Goal: Task Accomplishment & Management: Manage account settings

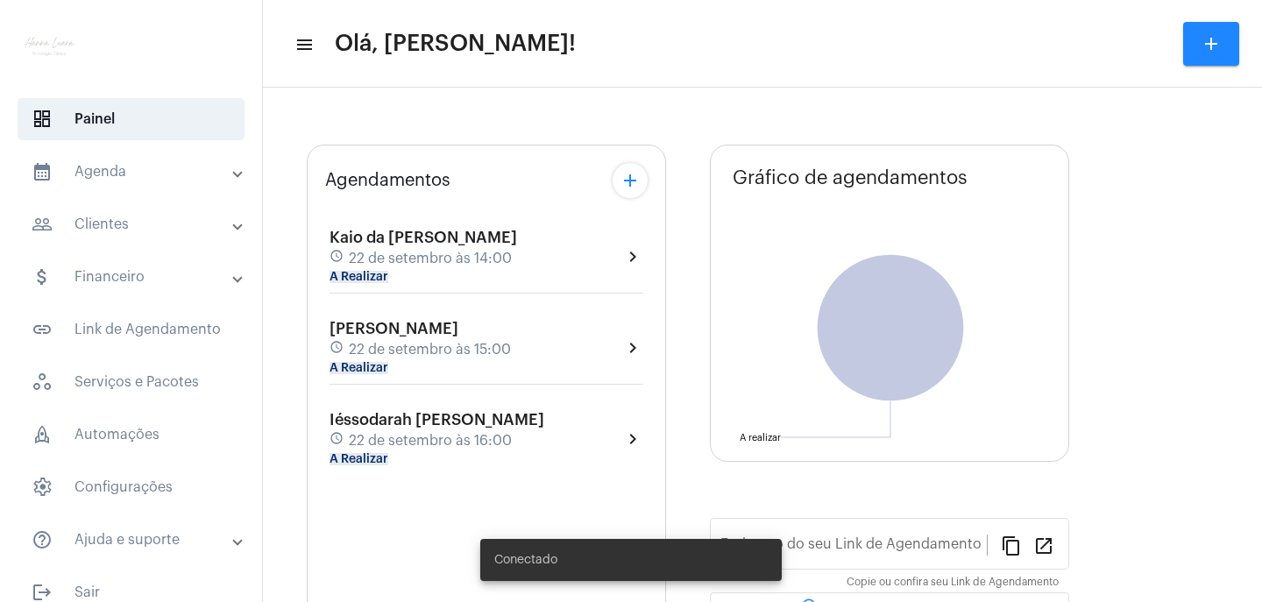
type input "[URL][DOMAIN_NAME]"
click at [599, 424] on div "Kaio da [PERSON_NAME] schedule [DATE] 14:00 A Realizar chevron_right [PERSON_NA…" at bounding box center [486, 339] width 323 height 264
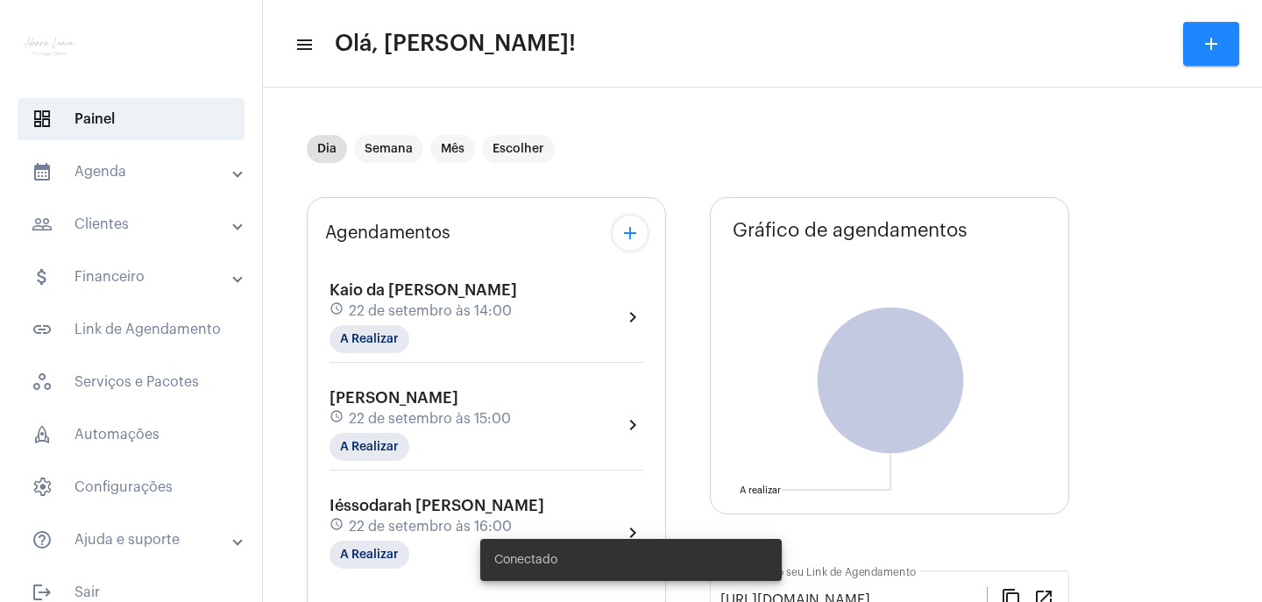
click at [563, 505] on div "Iéssodarah Ferreira Périco schedule [DATE] 16:00 A Realizar chevron_right" at bounding box center [487, 533] width 314 height 72
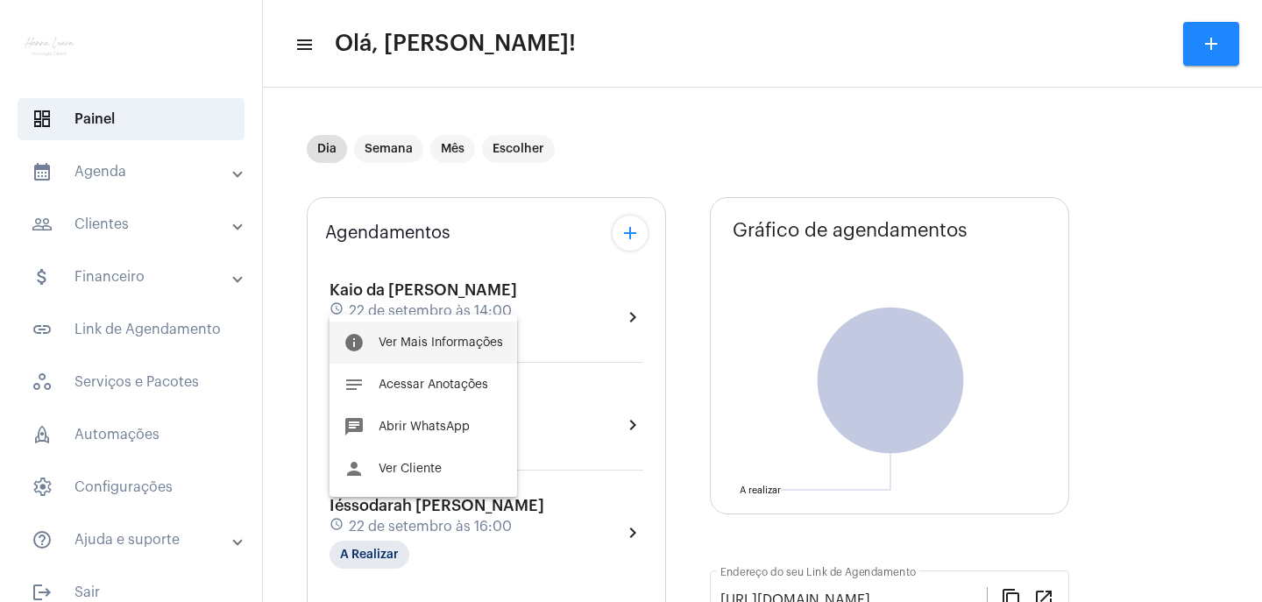
click at [440, 344] on span "Ver Mais Informações" at bounding box center [441, 343] width 124 height 12
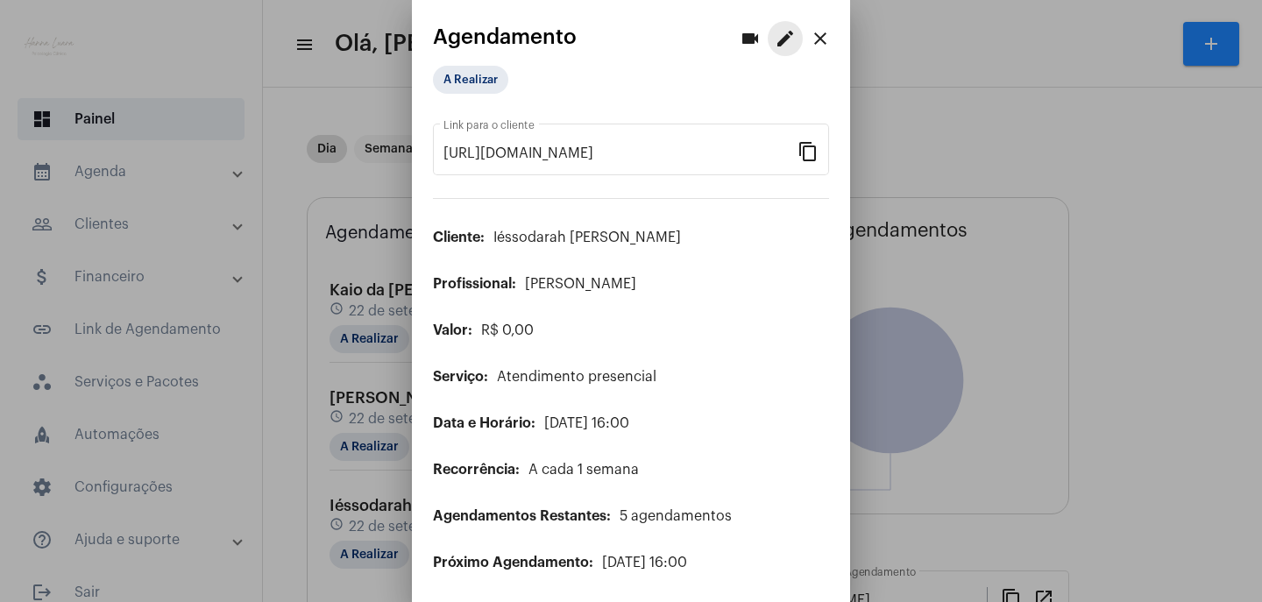
click at [775, 41] on mat-icon "edit" at bounding box center [785, 38] width 21 height 21
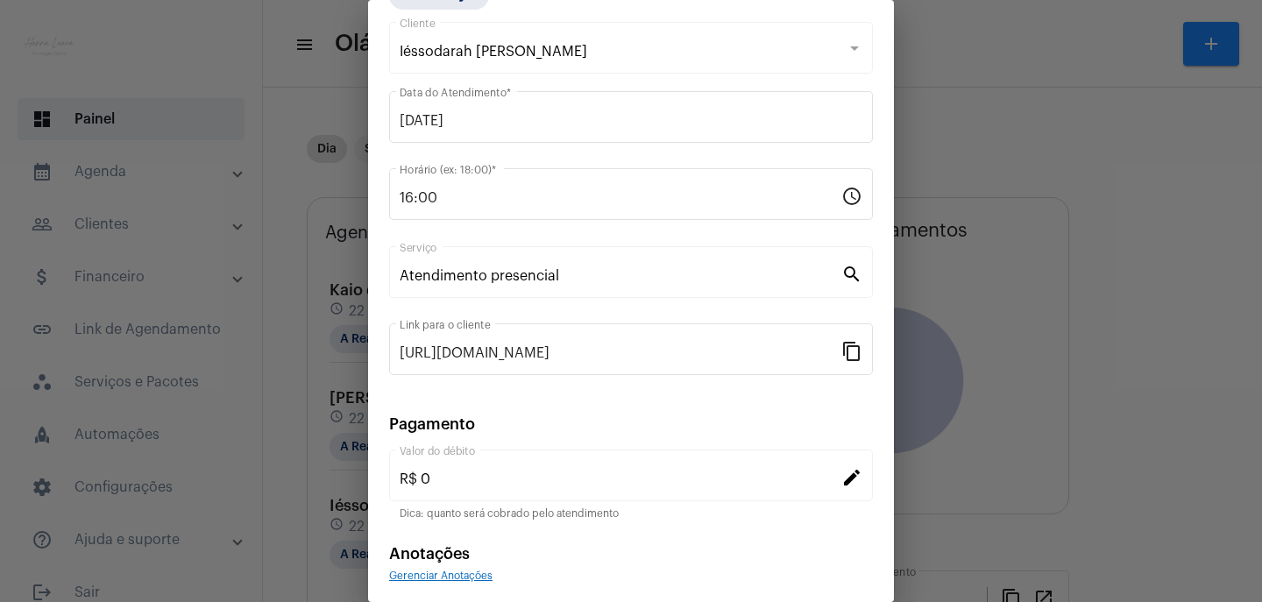
scroll to position [153, 0]
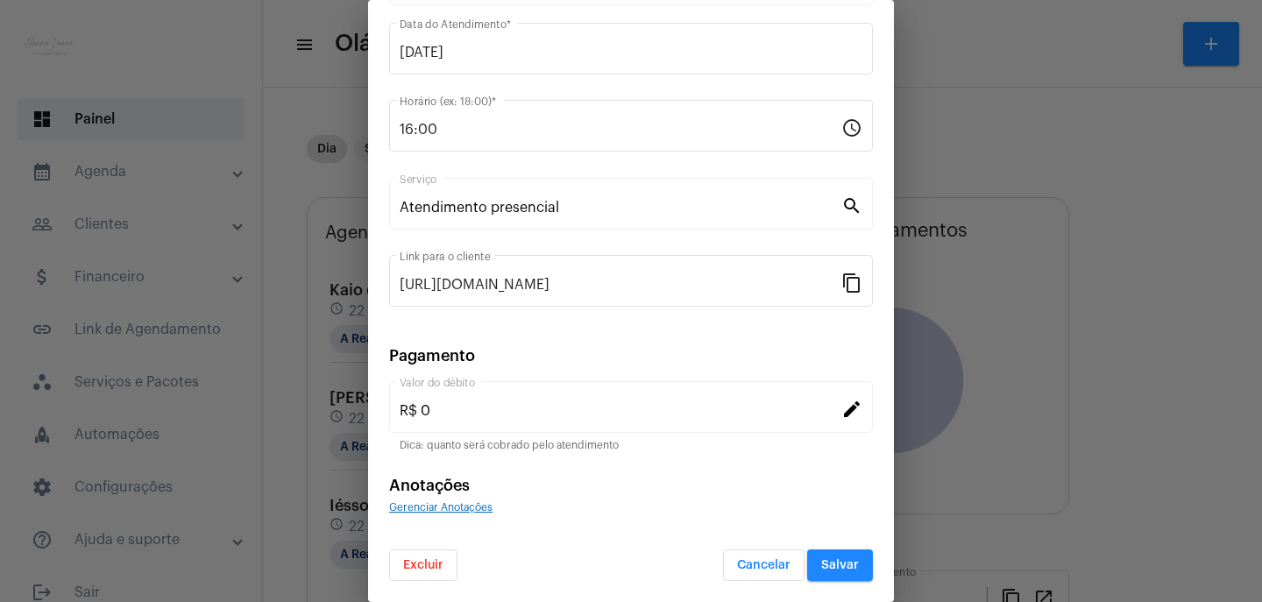
click at [439, 558] on button "Excluir" at bounding box center [423, 566] width 68 height 32
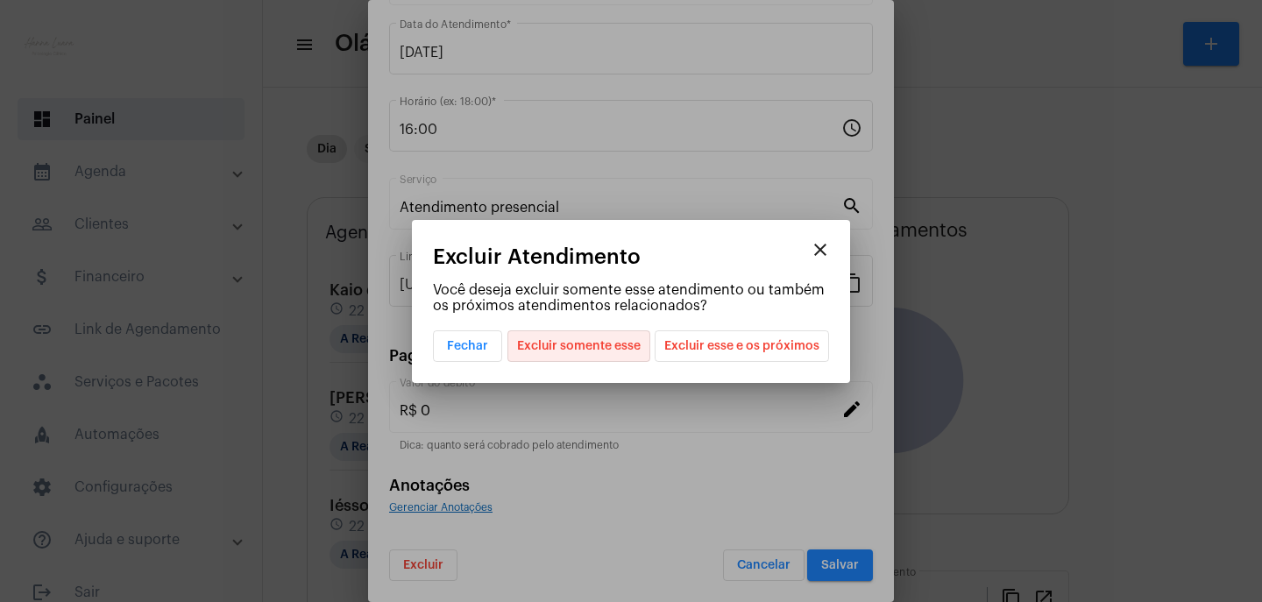
click at [626, 353] on span "Excluir somente esse" at bounding box center [579, 346] width 124 height 30
